Goal: Communication & Community: Answer question/provide support

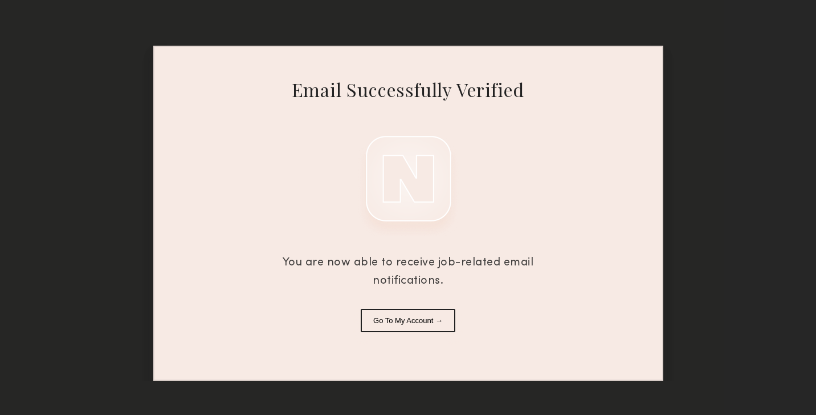
click at [442, 319] on button "Go To My Account →" at bounding box center [408, 319] width 95 height 23
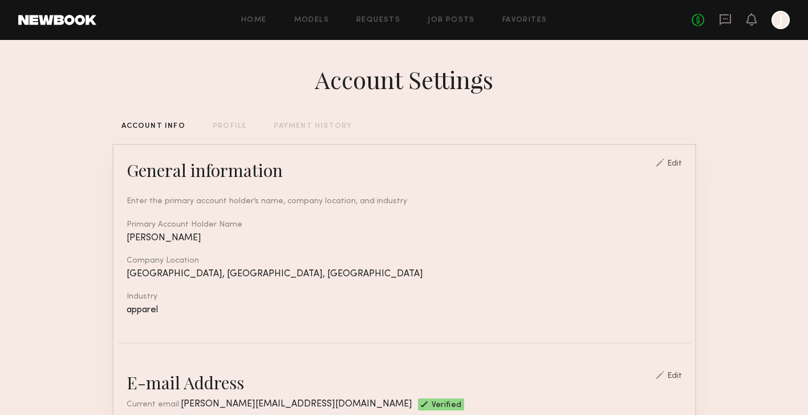
click at [734, 17] on div "No fees up to $5,000 J" at bounding box center [741, 20] width 98 height 18
click at [730, 19] on icon at bounding box center [725, 19] width 11 height 11
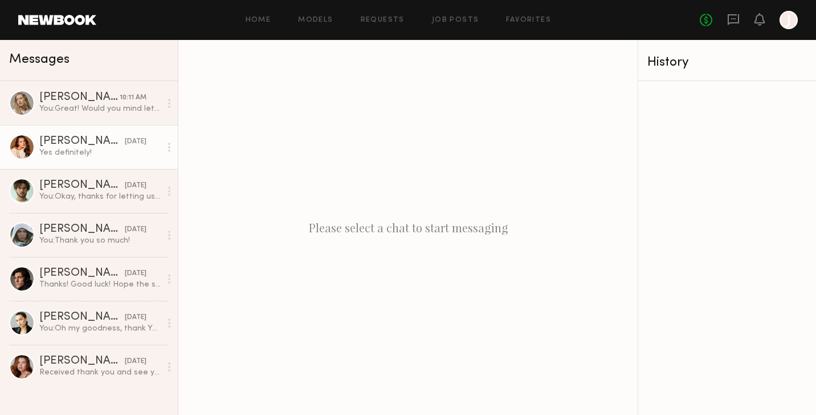
click at [84, 141] on div "[PERSON_NAME]" at bounding box center [82, 141] width 86 height 11
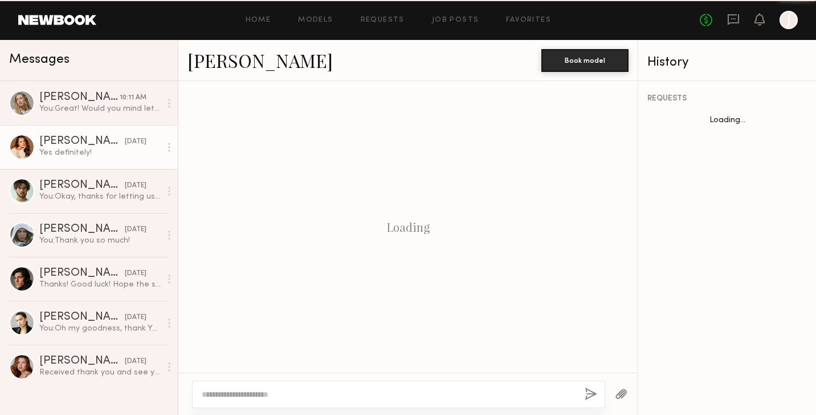
scroll to position [767, 0]
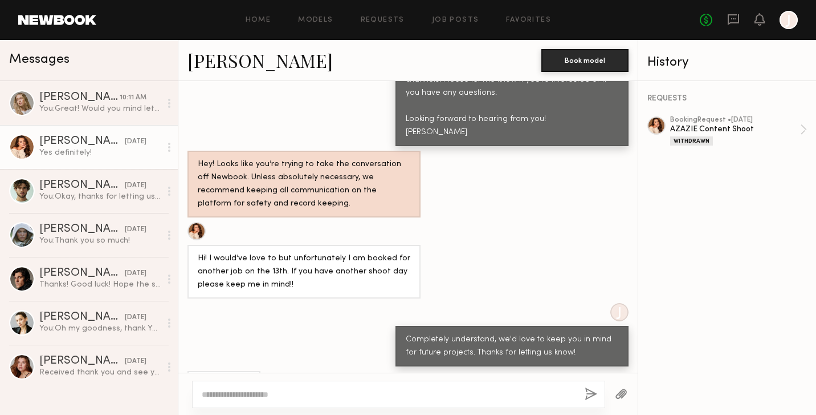
click at [270, 387] on div at bounding box center [398, 393] width 413 height 27
click at [264, 395] on div at bounding box center [398, 393] width 413 height 27
click at [263, 395] on textarea at bounding box center [389, 393] width 374 height 11
type textarea "**********"
click at [584, 395] on div "**********" at bounding box center [398, 393] width 413 height 27
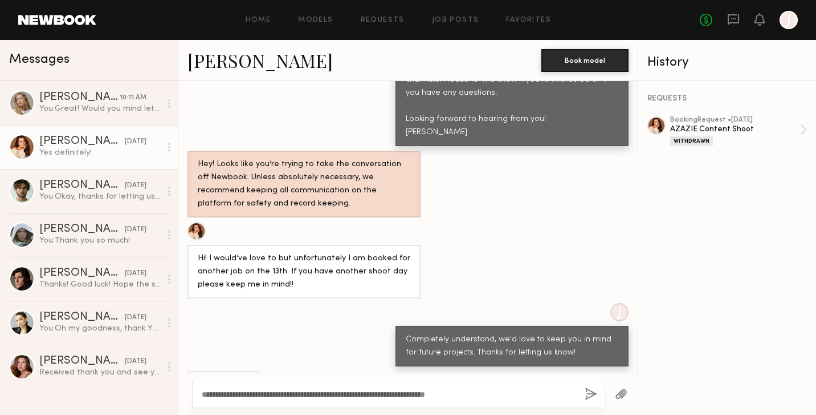
click at [591, 391] on button "button" at bounding box center [591, 394] width 13 height 14
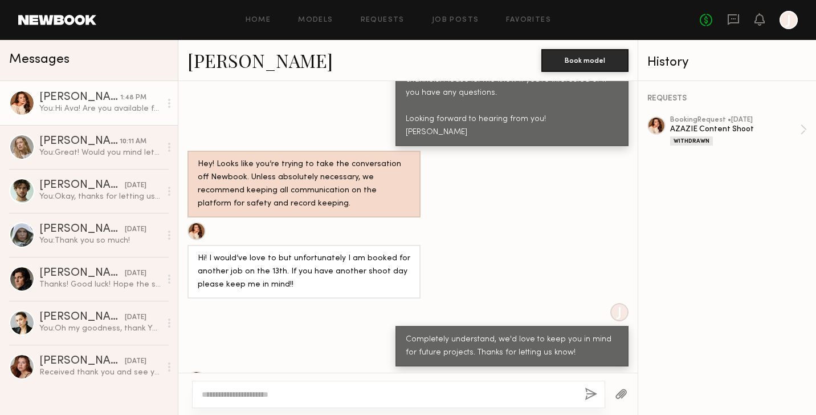
scroll to position [1009, 0]
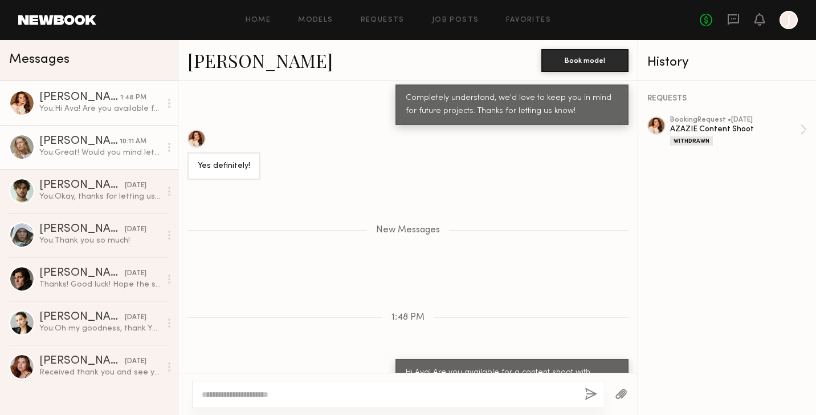
click at [90, 137] on div "[PERSON_NAME]" at bounding box center [79, 141] width 80 height 11
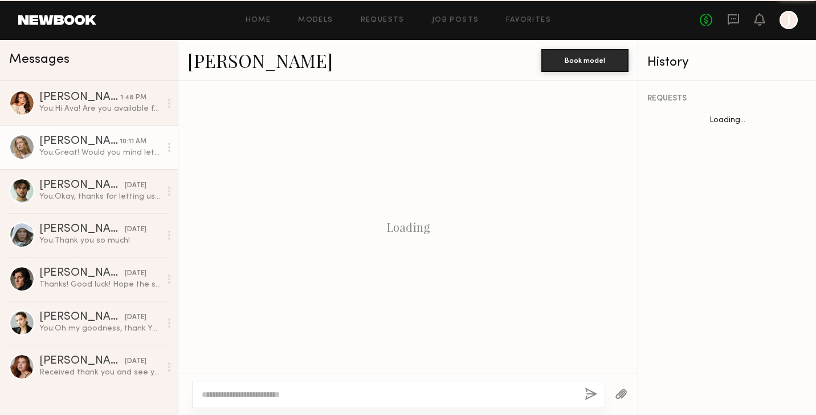
scroll to position [741, 0]
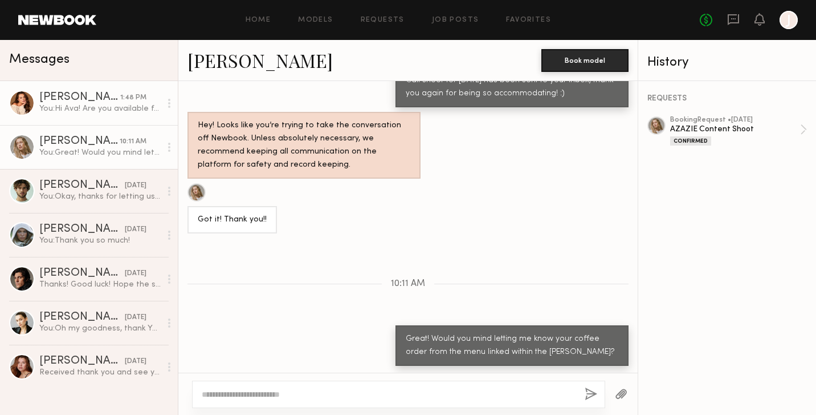
click at [77, 104] on div "You: Hi Ava! Are you available for a content shoot with [PERSON_NAME] [DATE] (0…" at bounding box center [99, 108] width 121 height 11
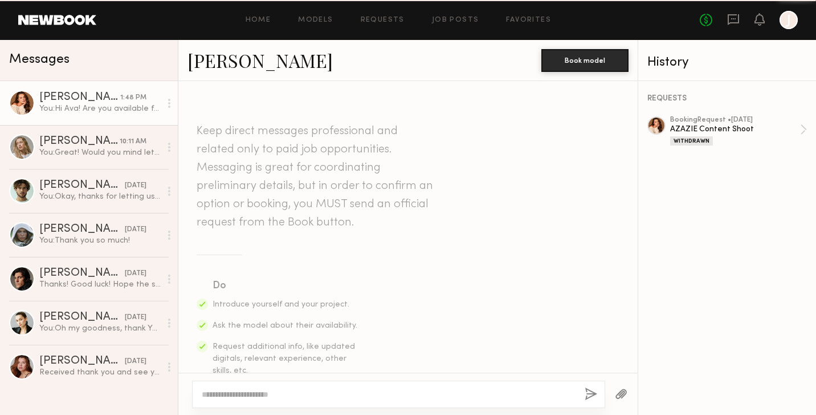
scroll to position [922, 0]
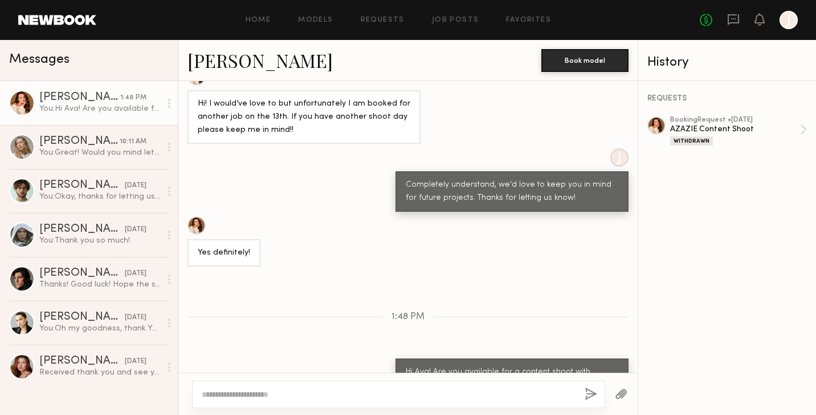
click at [391, 216] on div "Yes definitely!" at bounding box center [408, 241] width 460 height 50
